Goal: Find contact information: Find contact information

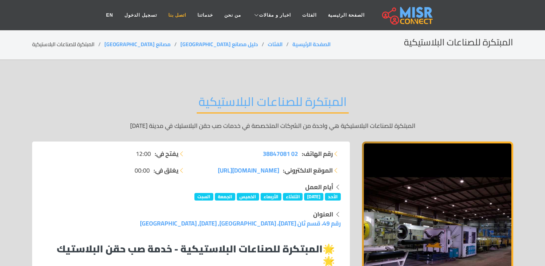
click at [175, 15] on link "اتصل بنا" at bounding box center [177, 15] width 29 height 14
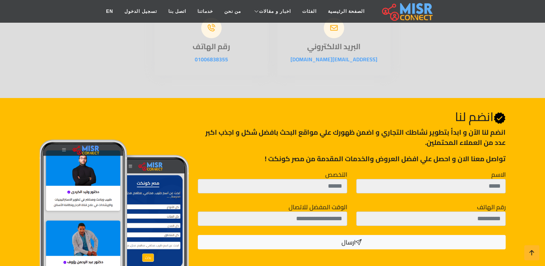
scroll to position [185, 0]
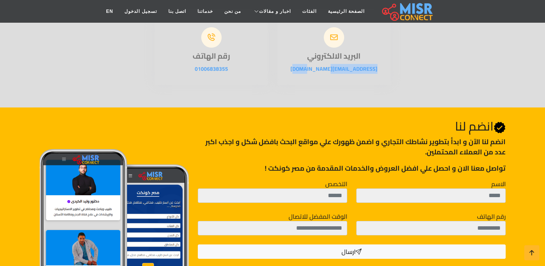
drag, startPoint x: 304, startPoint y: 109, endPoint x: 360, endPoint y: 114, distance: 55.8
click at [366, 85] on div "البريد الالكتروني [EMAIL_ADDRESS][DOMAIN_NAME]" at bounding box center [333, 52] width 113 height 65
copy link "[EMAIL_ADDRESS][DOMAIN_NAME]"
drag, startPoint x: 236, startPoint y: 110, endPoint x: 191, endPoint y: 107, distance: 44.3
click at [191, 73] on p "01006838355" at bounding box center [211, 68] width 113 height 9
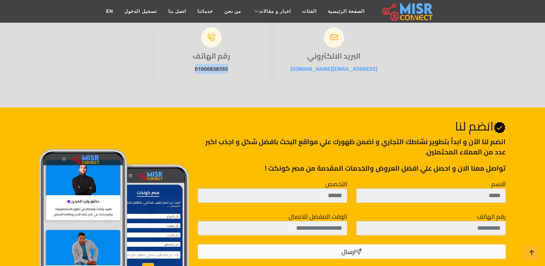
copy link "01006838355"
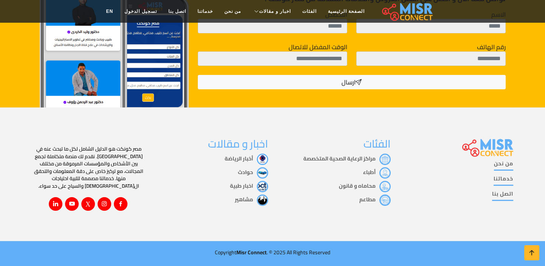
scroll to position [426, 0]
drag, startPoint x: 237, startPoint y: 253, endPoint x: 267, endPoint y: 257, distance: 30.4
click at [267, 256] on div "Copyright Misr Connect . © 2025 All Rights Reserved" at bounding box center [272, 252] width 545 height 8
drag, startPoint x: 267, startPoint y: 257, endPoint x: 267, endPoint y: 253, distance: 4.2
click at [267, 253] on div "Copyright Misr Connect . © 2025 All Rights Reserved" at bounding box center [272, 252] width 545 height 8
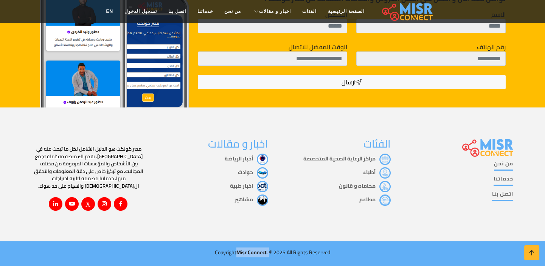
click at [269, 255] on div "Copyright Misr Connect . © 2025 All Rights Reserved" at bounding box center [272, 252] width 545 height 8
copy div "Misr Connect ."
